Goal: Task Accomplishment & Management: Manage account settings

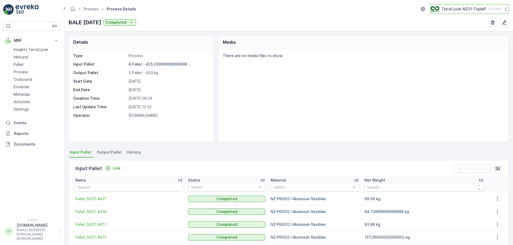
click at [459, 10] on p "TerraCycle-NZ01-TripleP" at bounding box center [463, 8] width 45 height 5
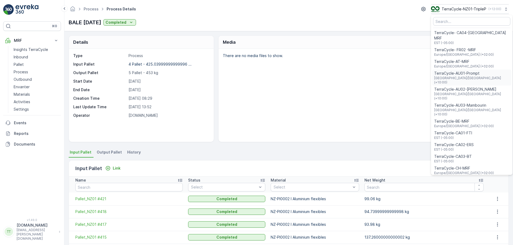
click at [454, 71] on span "TerraCycle-AU01-Prompt" at bounding box center [471, 73] width 75 height 5
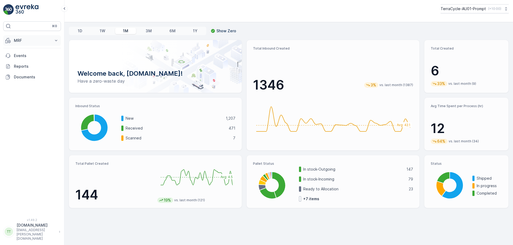
click at [33, 45] on button "MRF" at bounding box center [32, 40] width 58 height 11
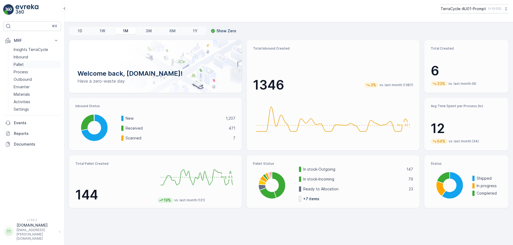
click at [25, 64] on link "Pallet" at bounding box center [35, 64] width 49 height 7
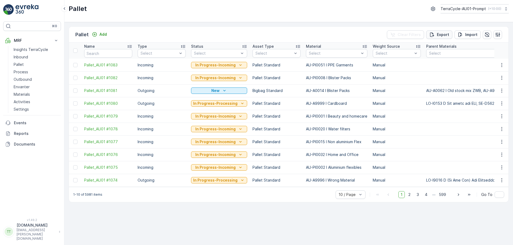
click at [446, 33] on p "Export" at bounding box center [443, 34] width 12 height 5
click at [448, 29] on span "reports" at bounding box center [469, 29] width 63 height 6
click at [506, 9] on icon "close" at bounding box center [505, 9] width 4 height 4
click at [471, 10] on p "TerraCycle-AU01-Prompt" at bounding box center [462, 8] width 45 height 5
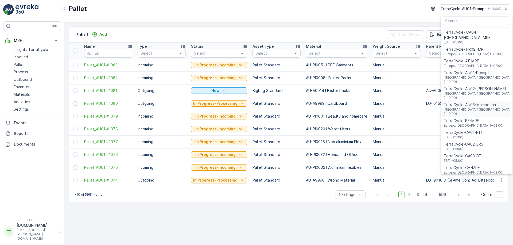
click at [467, 102] on span "TerraCycle-AU03-Mambourin" at bounding box center [477, 104] width 67 height 5
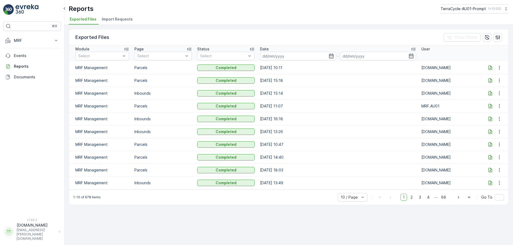
click at [488, 68] on icon at bounding box center [489, 67] width 5 height 5
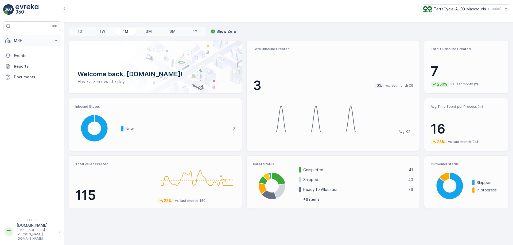
click at [52, 40] on button "MRF" at bounding box center [32, 40] width 58 height 11
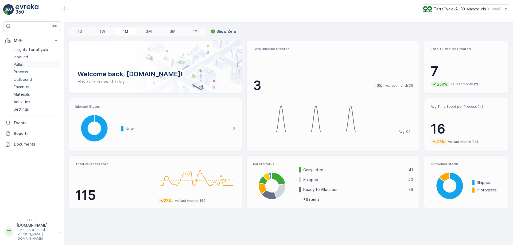
click at [36, 62] on link "Pallet" at bounding box center [35, 64] width 49 height 7
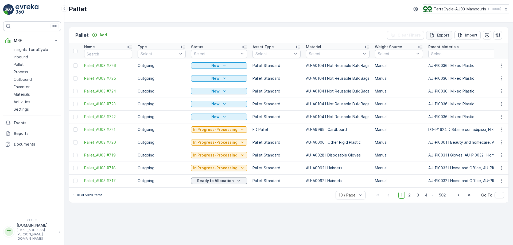
click at [447, 37] on p "Export" at bounding box center [443, 35] width 12 height 5
click at [445, 28] on span "reports" at bounding box center [469, 29] width 63 height 6
click at [19, 72] on p "Process" at bounding box center [21, 71] width 14 height 5
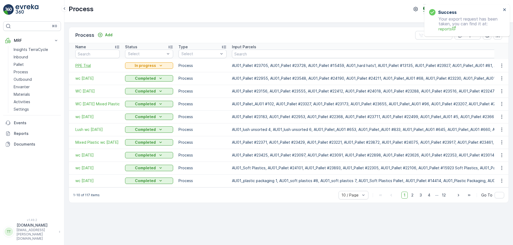
click at [87, 65] on span "PPE Trial" at bounding box center [97, 65] width 44 height 5
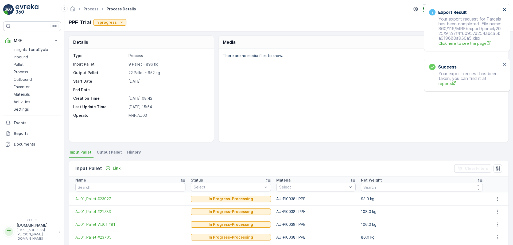
click at [504, 12] on button "close" at bounding box center [505, 9] width 4 height 5
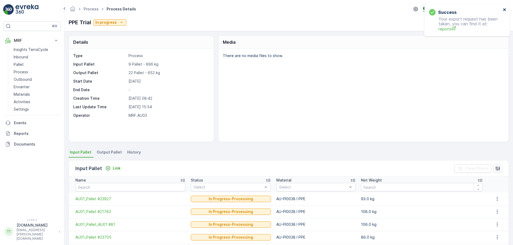
click at [504, 9] on icon "close" at bounding box center [504, 9] width 3 height 3
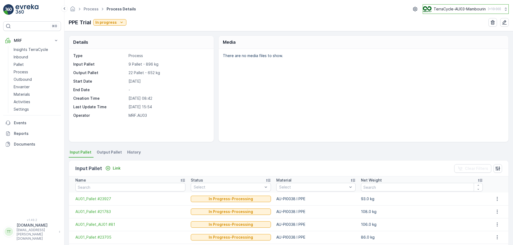
click at [468, 11] on p "TerraCycle-AU03-Mambourin" at bounding box center [459, 8] width 52 height 5
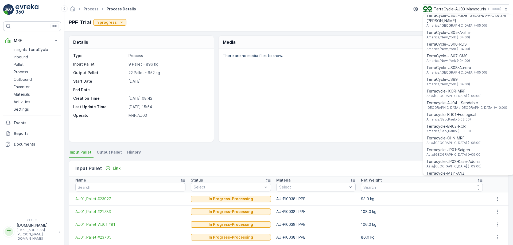
scroll to position [384, 0]
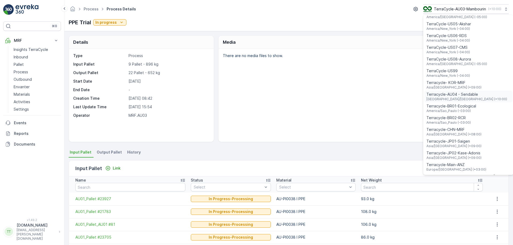
click at [459, 92] on span "Terracycle-AU04 - Sendable" at bounding box center [466, 94] width 81 height 5
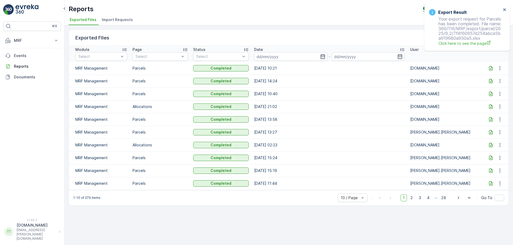
click at [490, 66] on icon at bounding box center [490, 68] width 3 height 5
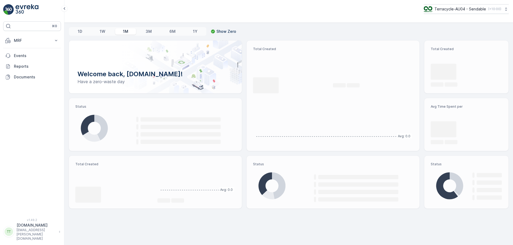
click at [50, 41] on button "MRF" at bounding box center [32, 40] width 58 height 11
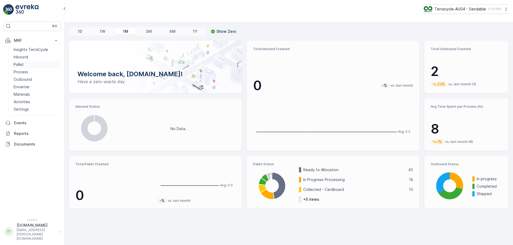
click at [25, 63] on link "Pallet" at bounding box center [35, 64] width 49 height 7
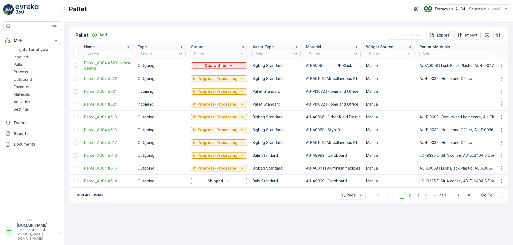
click at [451, 35] on button "Export" at bounding box center [439, 35] width 26 height 9
click at [444, 28] on span "reports" at bounding box center [469, 29] width 63 height 6
click at [506, 10] on icon "close" at bounding box center [505, 9] width 4 height 4
drag, startPoint x: 83, startPoint y: 61, endPoint x: 102, endPoint y: 68, distance: 20.4
click at [102, 68] on td "Parcel_AU04 #623 (please delete)" at bounding box center [107, 65] width 53 height 13
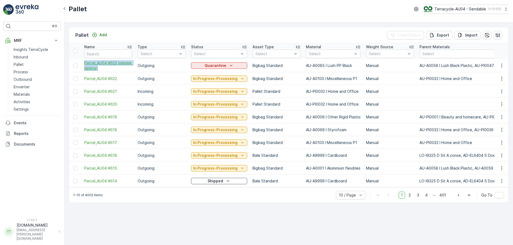
copy span "Parcel_AU04 #623 (please delete)"
click at [29, 70] on link "Process" at bounding box center [35, 71] width 49 height 7
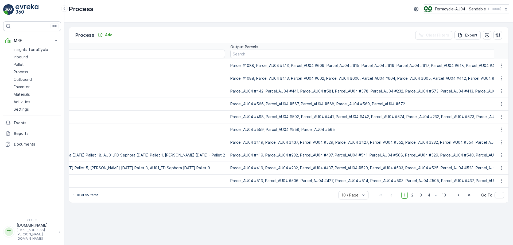
scroll to position [0, 937]
paste input "Parcel_AU04 #623 (please delete)"
type input "Parcel_AU04 #623 (please delete)"
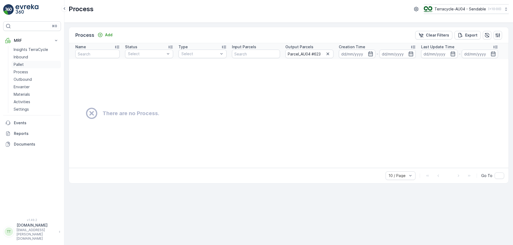
click at [18, 65] on p "Pallet" at bounding box center [19, 64] width 10 height 5
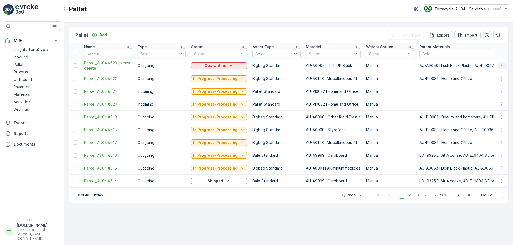
click at [504, 65] on icon "button" at bounding box center [501, 65] width 5 height 5
click at [486, 112] on span "Delete Pallet" at bounding box center [491, 113] width 23 height 5
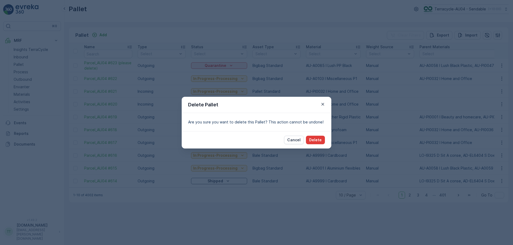
click at [318, 138] on p "Delete" at bounding box center [315, 140] width 13 height 5
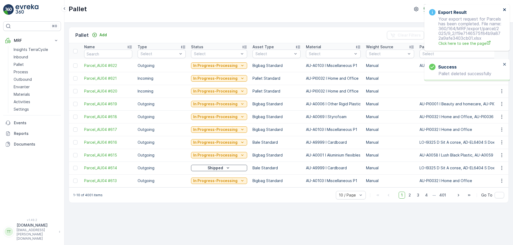
click at [504, 9] on icon "close" at bounding box center [504, 9] width 3 height 3
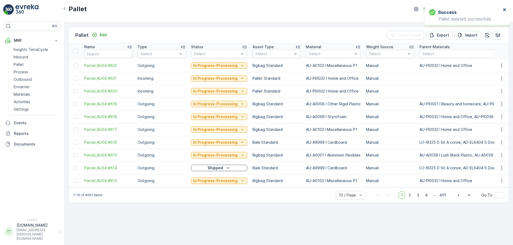
click at [504, 9] on icon "close" at bounding box center [504, 9] width 3 height 3
click at [463, 11] on p "Terracycle-AU04 - Sendable" at bounding box center [460, 8] width 52 height 5
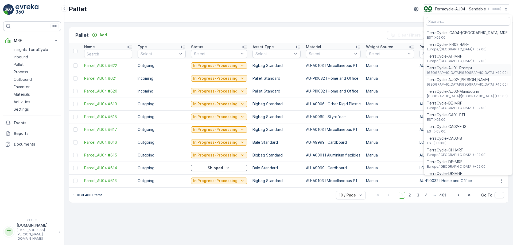
click at [444, 67] on span "TerraCycle-AU01-Prompt" at bounding box center [467, 67] width 81 height 5
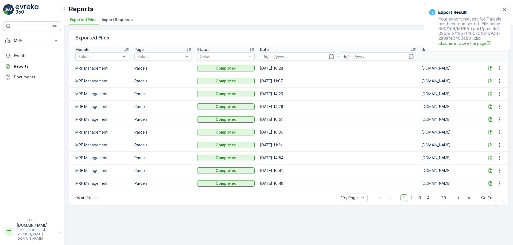
click at [490, 69] on icon at bounding box center [489, 68] width 5 height 5
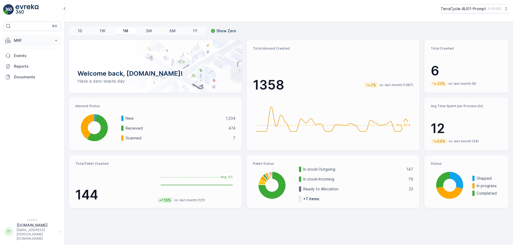
click at [43, 41] on p "MRF" at bounding box center [32, 40] width 36 height 5
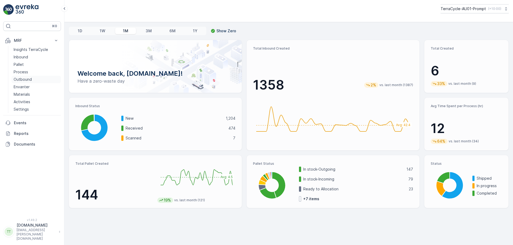
click at [19, 78] on p "Outbound" at bounding box center [23, 79] width 18 height 5
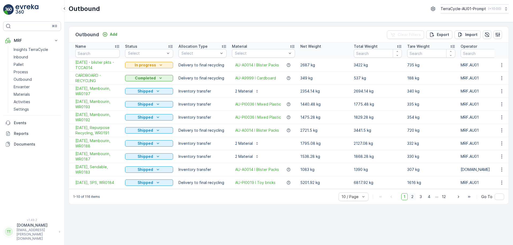
click at [414, 200] on span "2" at bounding box center [412, 197] width 7 height 7
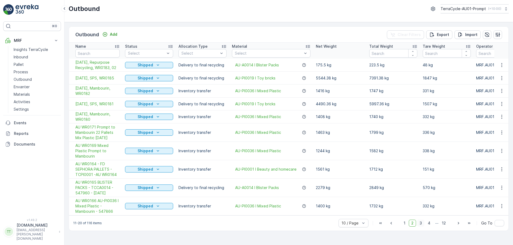
click at [421, 227] on span "3" at bounding box center [420, 223] width 7 height 7
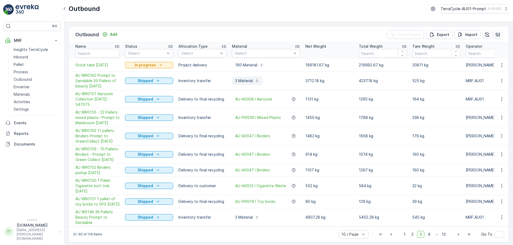
click at [251, 79] on p "3 Material" at bounding box center [244, 80] width 18 height 5
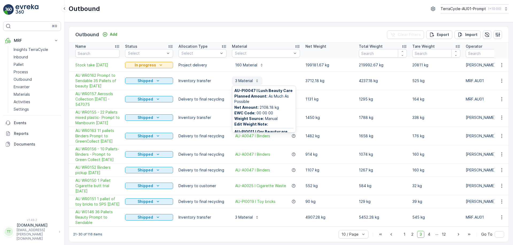
click at [251, 79] on p "3 Material" at bounding box center [244, 80] width 18 height 5
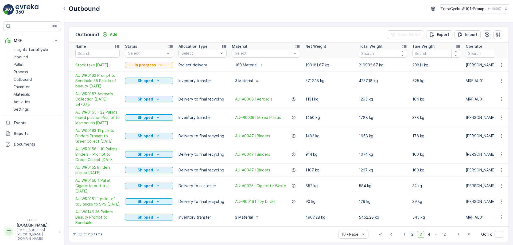
click at [409, 238] on span "2" at bounding box center [412, 234] width 7 height 7
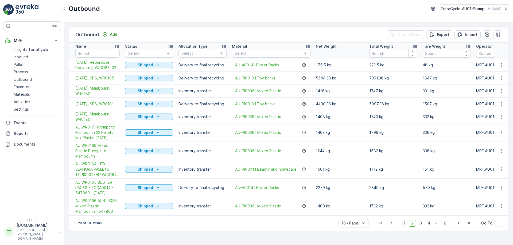
click at [406, 227] on span "1" at bounding box center [404, 223] width 6 height 7
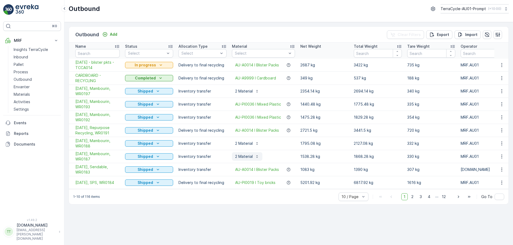
click at [249, 156] on p "2 Material" at bounding box center [244, 156] width 18 height 5
click at [248, 145] on p "2 Material" at bounding box center [244, 143] width 18 height 5
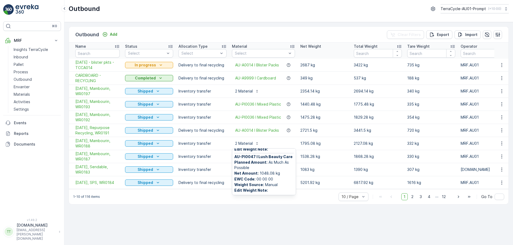
scroll to position [38, 0]
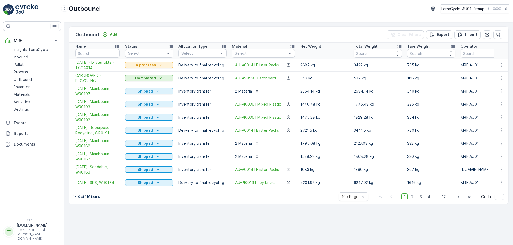
click at [261, 31] on div "Outbound Add Clear Filters Export Import" at bounding box center [288, 35] width 439 height 16
click at [454, 13] on button "TerraCycle-AU01-Prompt ( +10:00 )" at bounding box center [474, 8] width 69 height 9
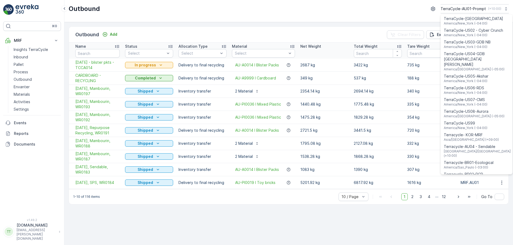
scroll to position [384, 0]
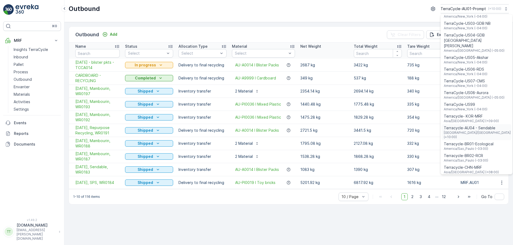
click at [473, 126] on span "Terracycle-AU04 - Sendable" at bounding box center [477, 128] width 67 height 5
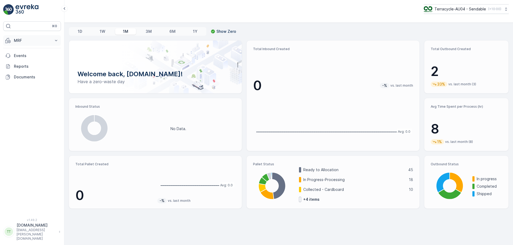
click at [32, 39] on p "MRF" at bounding box center [32, 40] width 36 height 5
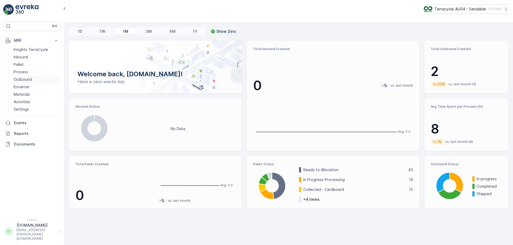
click at [25, 78] on p "Outbound" at bounding box center [23, 79] width 18 height 5
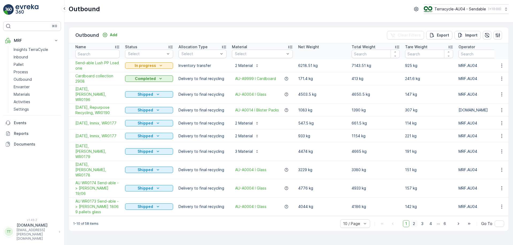
click at [413, 221] on span "2" at bounding box center [413, 224] width 7 height 7
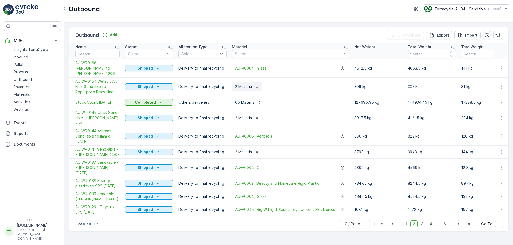
click at [255, 85] on icon "button" at bounding box center [257, 87] width 4 height 4
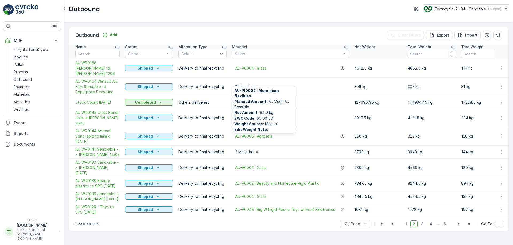
scroll to position [43, 0]
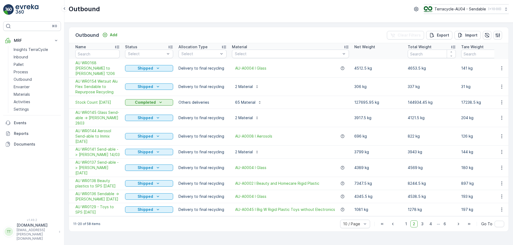
click at [289, 27] on div "Outbound Add Clear Filters Export Import" at bounding box center [288, 35] width 439 height 16
click at [459, 12] on div "Terracycle-AU04 - Sendable ( +10:00 )" at bounding box center [461, 9] width 77 height 6
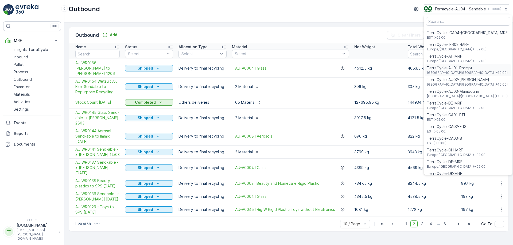
click at [454, 71] on span "Australia/Sydney (+10:00)" at bounding box center [467, 73] width 81 height 4
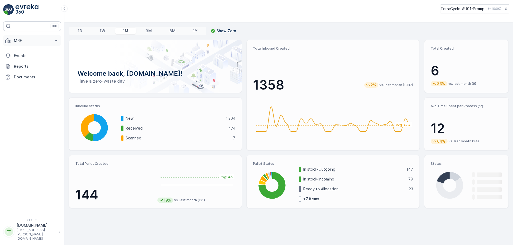
click at [40, 41] on p "MRF" at bounding box center [32, 40] width 36 height 5
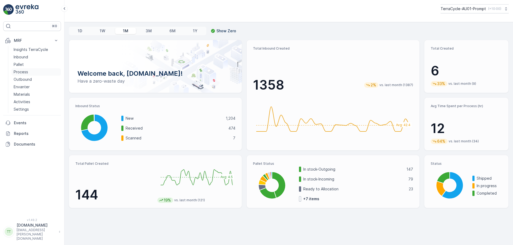
click at [28, 72] on p "Process" at bounding box center [21, 71] width 14 height 5
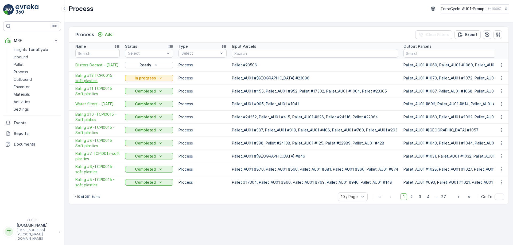
click at [100, 76] on span "Baling #12 TCPI0015 soft plastics" at bounding box center [97, 78] width 44 height 11
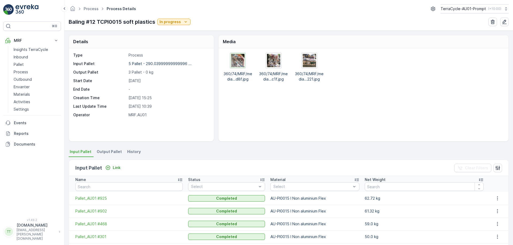
click at [242, 62] on img at bounding box center [237, 60] width 13 height 13
click at [272, 63] on img at bounding box center [273, 60] width 13 height 13
click at [312, 64] on img at bounding box center [309, 60] width 13 height 13
click at [110, 156] on li "Output Pallet" at bounding box center [110, 152] width 28 height 9
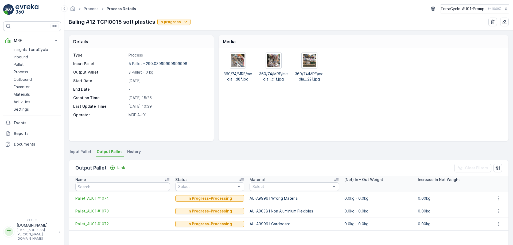
click at [82, 151] on span "Input Pallet" at bounding box center [81, 151] width 22 height 5
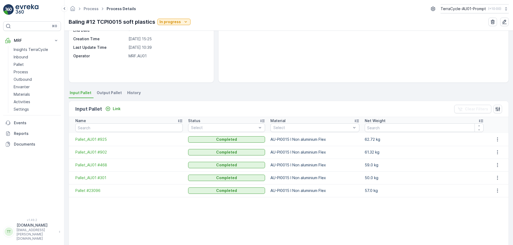
scroll to position [61, 0]
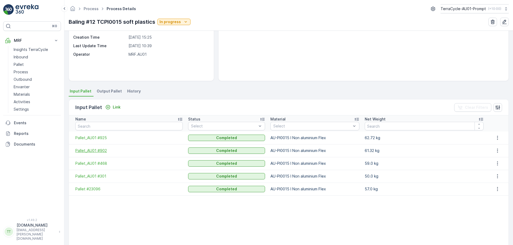
click at [84, 152] on span "Pallet_AU01 #902" at bounding box center [128, 150] width 107 height 5
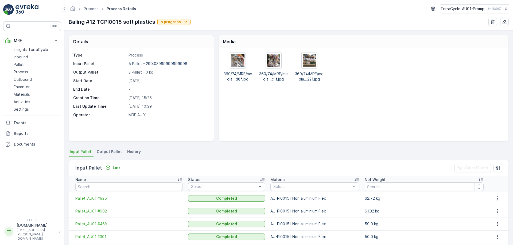
click at [106, 148] on li "Output Pallet" at bounding box center [110, 152] width 28 height 9
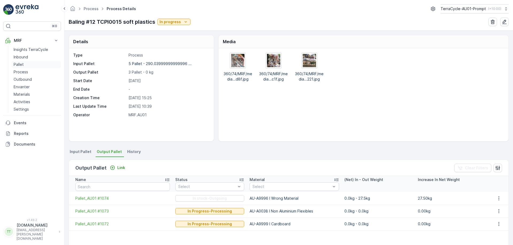
click at [23, 64] on p "Pallet" at bounding box center [19, 64] width 10 height 5
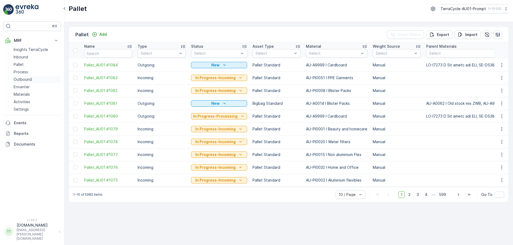
click at [33, 80] on link "Outbound" at bounding box center [35, 79] width 49 height 7
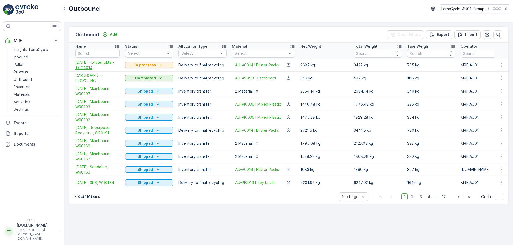
click at [86, 65] on span "02/09/2025 - blister pkts - TCCA014" at bounding box center [97, 65] width 44 height 11
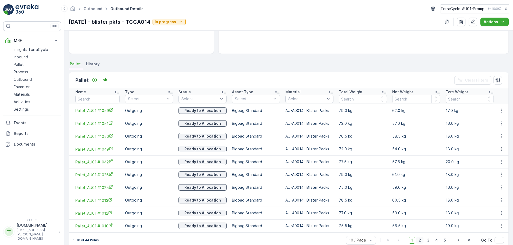
click at [420, 242] on span "2" at bounding box center [419, 240] width 7 height 7
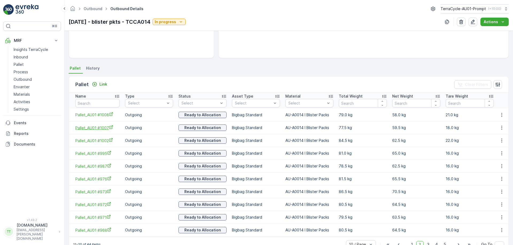
scroll to position [88, 0]
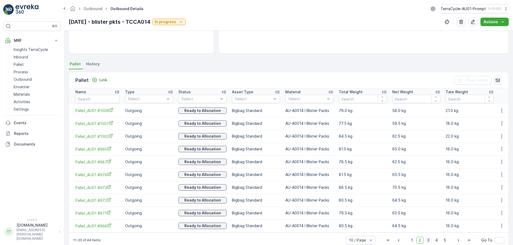
click at [428, 243] on span "3" at bounding box center [427, 240] width 7 height 7
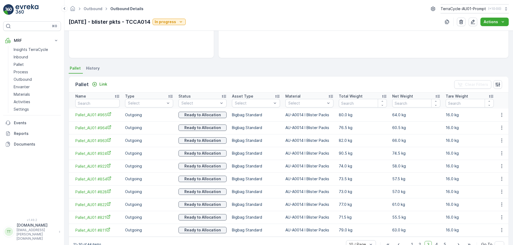
scroll to position [88, 0]
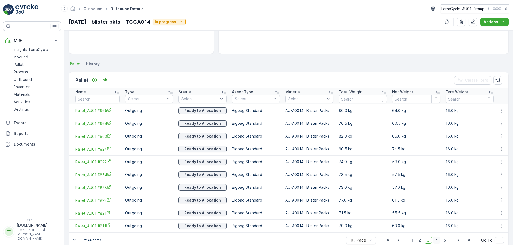
click at [435, 242] on span "4" at bounding box center [436, 240] width 7 height 7
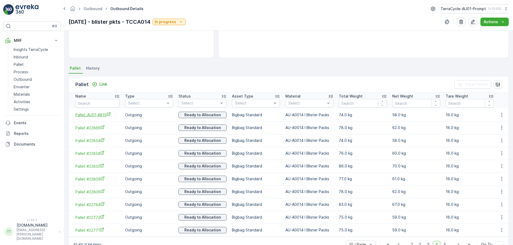
scroll to position [88, 0]
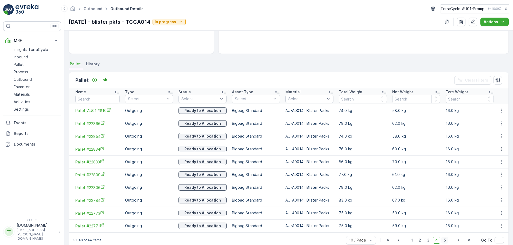
click at [445, 242] on span "5" at bounding box center [444, 240] width 7 height 7
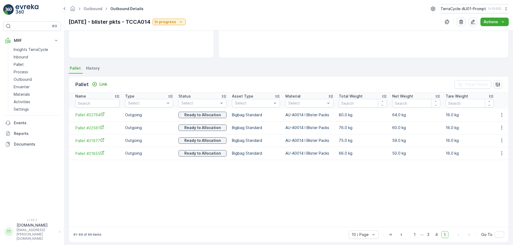
scroll to position [88, 0]
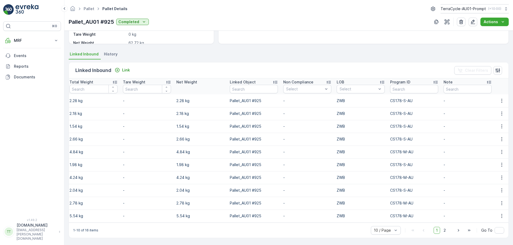
scroll to position [0, 241]
drag, startPoint x: 388, startPoint y: 149, endPoint x: 399, endPoint y: 149, distance: 11.5
click at [399, 149] on td "CS178-M-AU" at bounding box center [413, 152] width 53 height 13
copy td "CS178"
click at [444, 229] on span "2" at bounding box center [444, 230] width 7 height 7
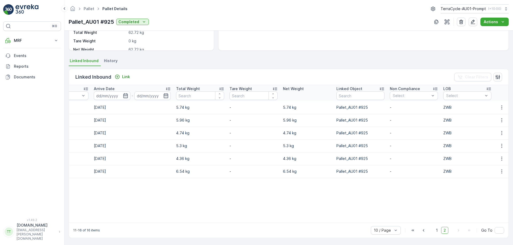
scroll to position [0, 241]
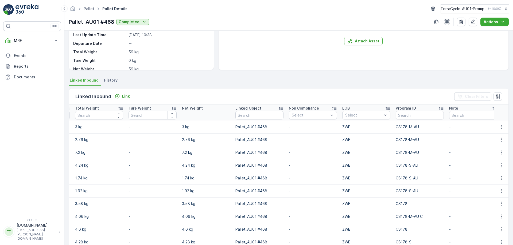
scroll to position [0, 241]
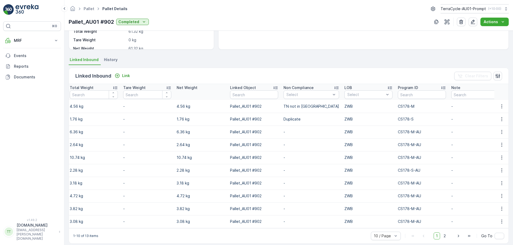
scroll to position [92, 0]
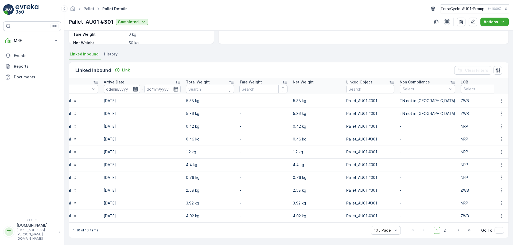
scroll to position [0, 241]
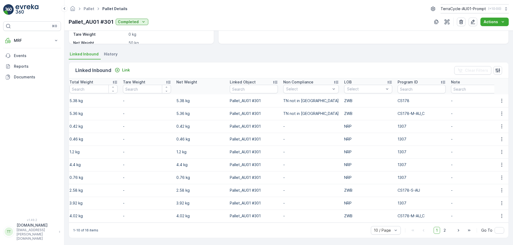
click at [395, 124] on td "1307" at bounding box center [421, 126] width 53 height 13
copy td "1307"
